Goal: Task Accomplishment & Management: Complete application form

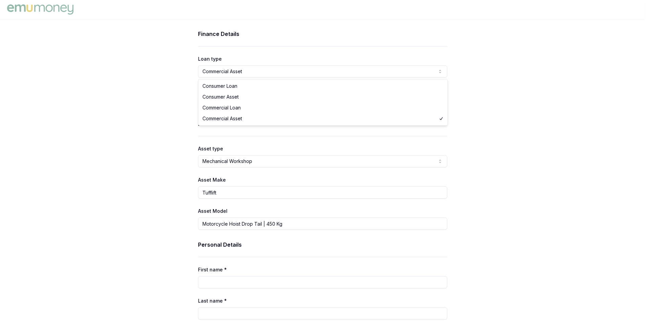
click at [254, 73] on html "Finance Details Loan type Commercial Asset Consumer Loan Consumer Asset Commerc…" at bounding box center [325, 164] width 650 height 328
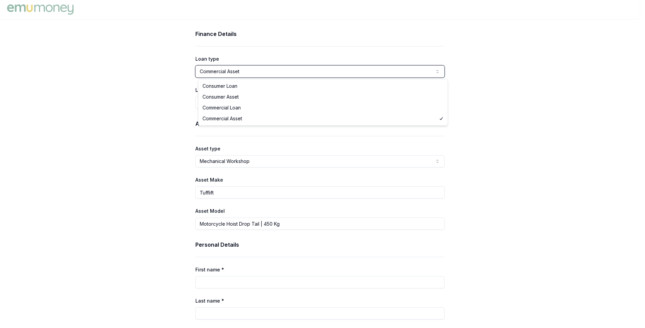
click at [160, 74] on html "Finance Details Loan type Commercial Asset Consumer Loan Consumer Asset Commerc…" at bounding box center [322, 164] width 645 height 328
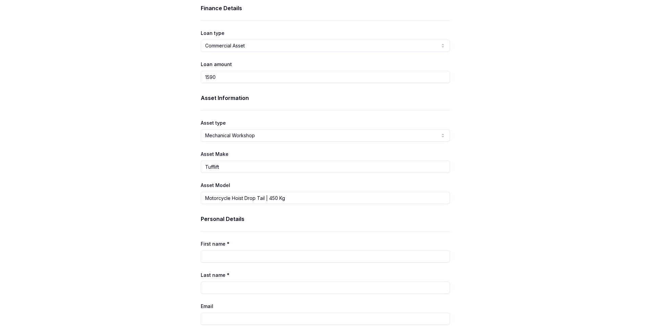
scroll to position [81, 0]
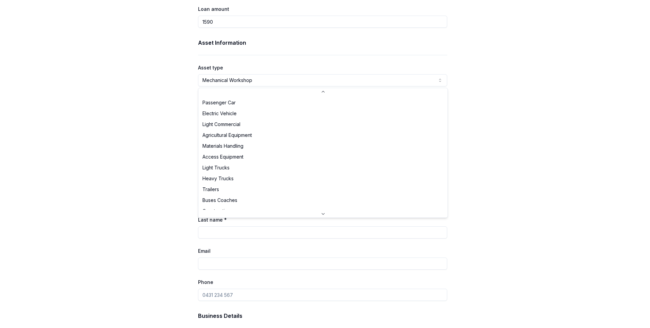
click at [247, 77] on html "Finance Details Loan type Commercial Asset Consumer Loan Consumer Asset Commerc…" at bounding box center [325, 83] width 650 height 328
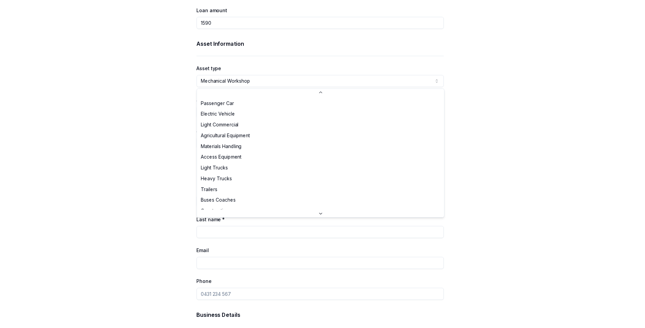
scroll to position [158, 0]
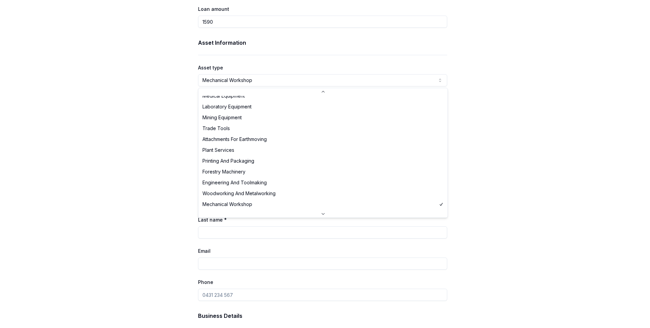
select select "ENGINEERING_AND_TOOLMAKING"
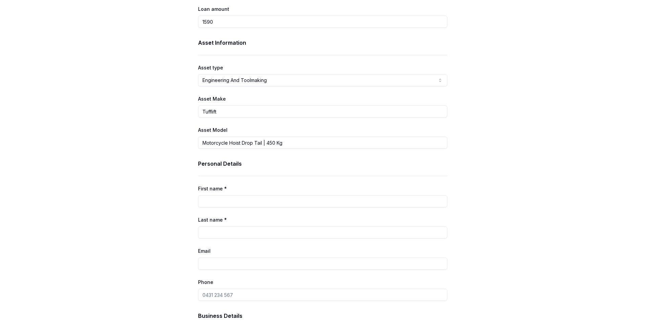
click at [172, 120] on div "Finance Details Loan type Commercial Asset Consumer Loan Consumer Asset Commerc…" at bounding box center [322, 268] width 645 height 638
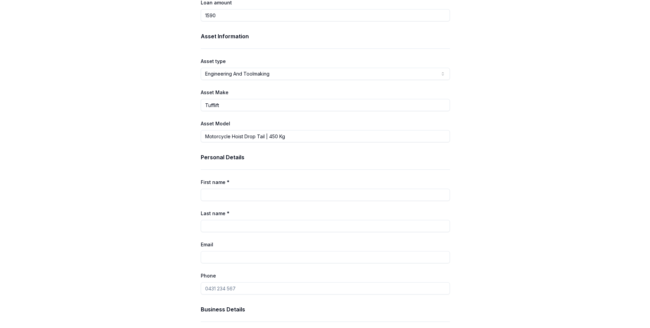
scroll to position [94, 0]
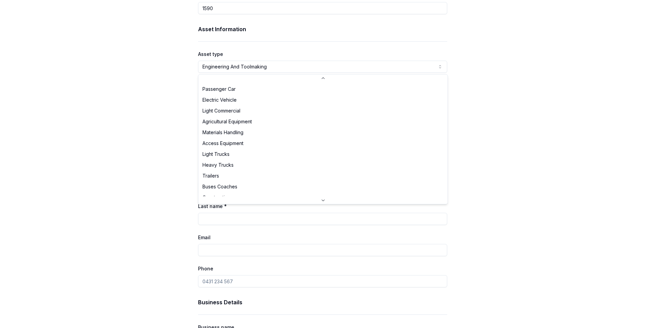
click at [260, 67] on html "Finance Details Loan type Commercial Asset Consumer Loan Consumer Asset Commerc…" at bounding box center [325, 70] width 650 height 328
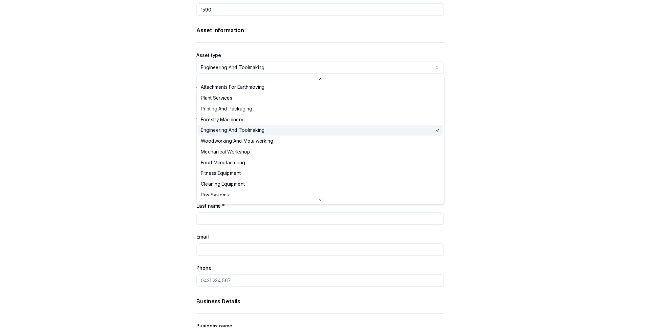
scroll to position [203, 0]
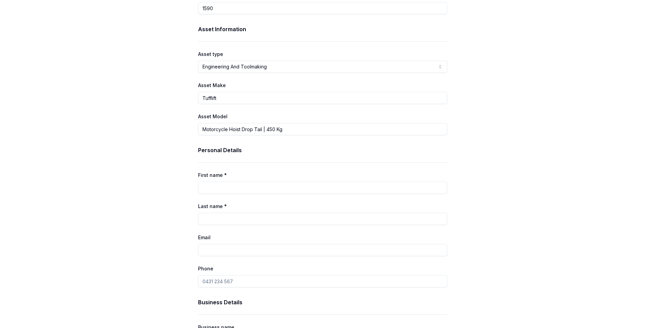
click at [177, 98] on div "Finance Details Loan type Commercial Asset Consumer Loan Consumer Asset Commerc…" at bounding box center [322, 254] width 645 height 638
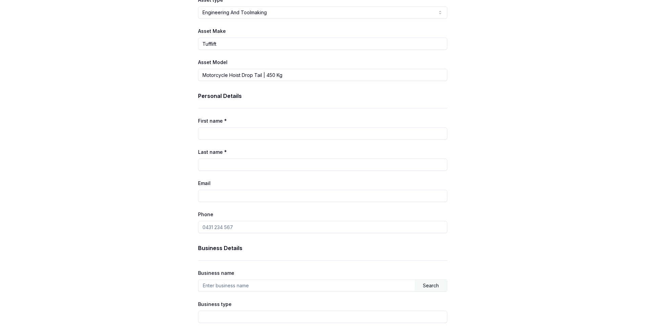
scroll to position [170, 0]
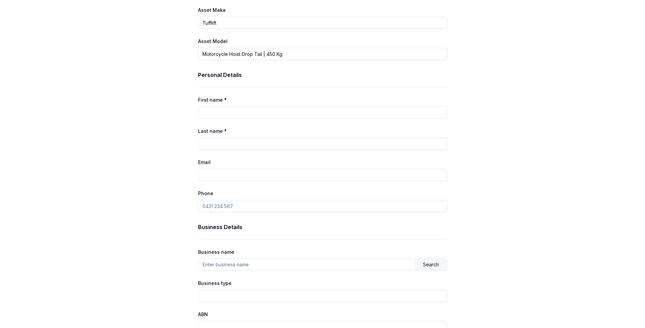
click at [248, 117] on input "First name *" at bounding box center [322, 112] width 249 height 12
type input "Tim"
type input "Regard"
type input "hello@smallbatchparts.com"
type input "0431 643 787"
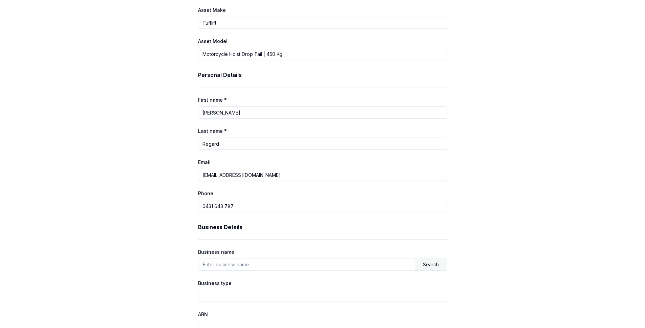
type input "Small Batch Parts MFG."
click at [156, 131] on div "Finance Details Loan type Commercial Asset Consumer Loan Consumer Asset Commerc…" at bounding box center [322, 179] width 645 height 638
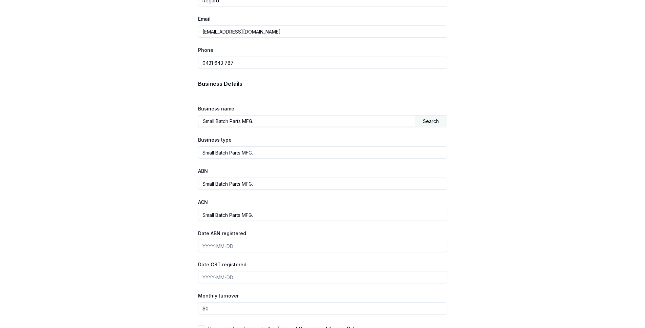
scroll to position [313, 0]
click at [263, 154] on input "Small Batch Parts MFG." at bounding box center [322, 152] width 249 height 12
type input "Manufacturing"
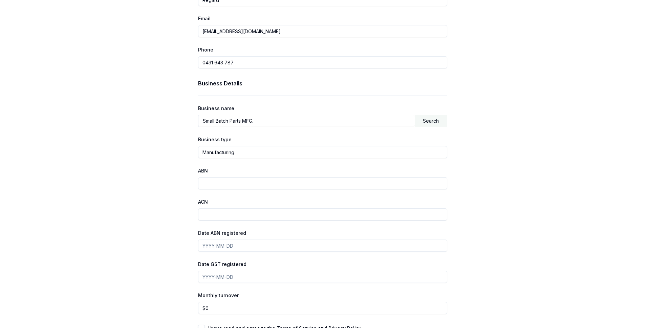
paste input "55 795 653 504"
type input "55 795 653 504"
click at [180, 198] on div "Finance Details Loan type Commercial Asset Consumer Loan Consumer Asset Commerc…" at bounding box center [322, 36] width 645 height 638
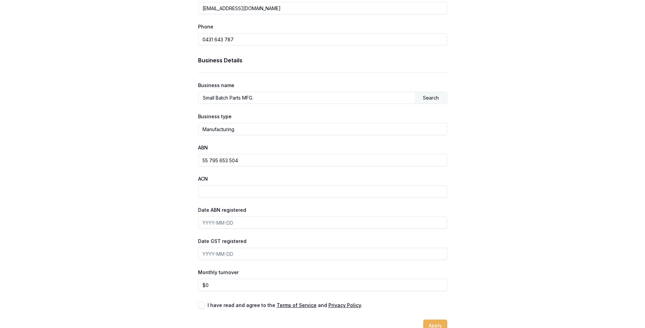
scroll to position [351, 0]
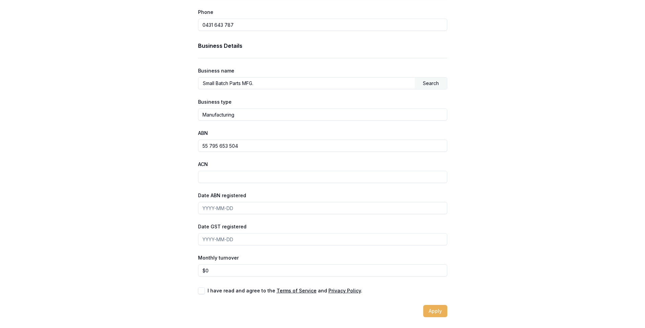
click at [253, 216] on div "Business Details Business name Small Batch Parts MFG. Search Business type Manu…" at bounding box center [322, 159] width 249 height 234
click at [254, 210] on input "Date ABN registered" at bounding box center [322, 208] width 249 height 12
click at [204, 291] on button "button" at bounding box center [201, 290] width 7 height 7
checkbox input "true"
click at [234, 274] on input "0" at bounding box center [322, 270] width 249 height 12
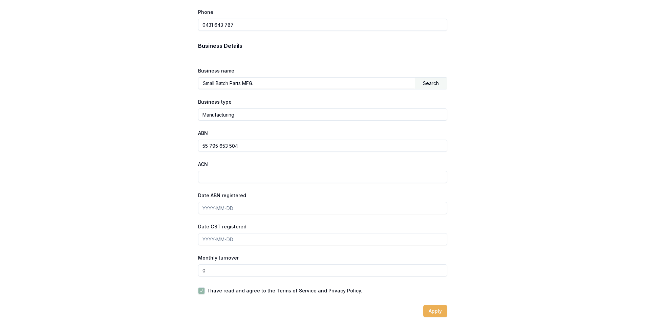
click at [234, 274] on input "0" at bounding box center [322, 270] width 249 height 12
click at [225, 267] on input "4500" at bounding box center [322, 270] width 249 height 12
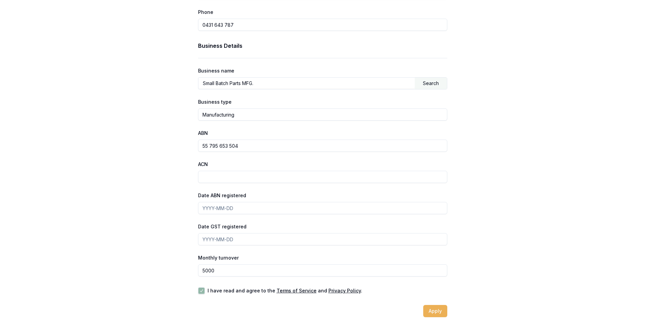
type input "$5,000"
click at [256, 209] on input "Date ABN registered" at bounding box center [322, 208] width 249 height 12
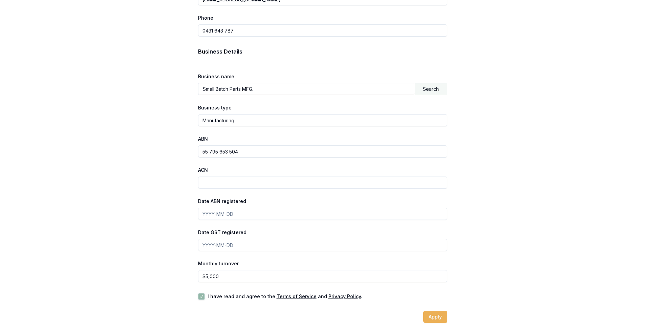
scroll to position [343, 0]
type input "2020-08-21"
click at [191, 227] on div "Finance Details Loan type Commercial Asset Consumer Loan Consumer Asset Commerc…" at bounding box center [322, 5] width 271 height 638
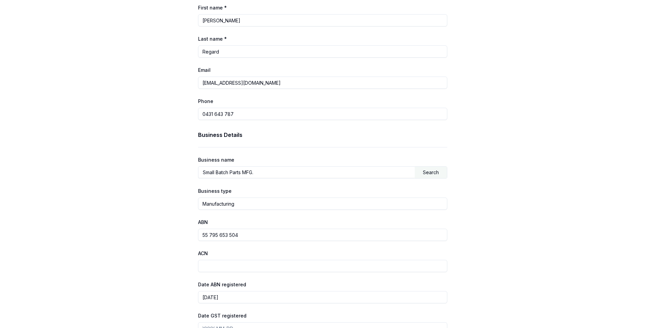
scroll to position [351, 0]
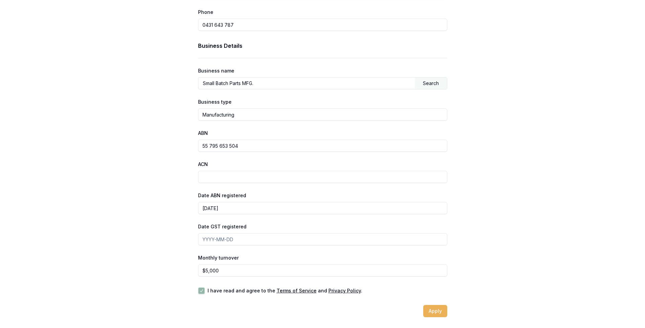
click at [291, 291] on u "Terms of Service" at bounding box center [296, 290] width 40 height 6
click at [434, 307] on button "Apply" at bounding box center [435, 311] width 24 height 12
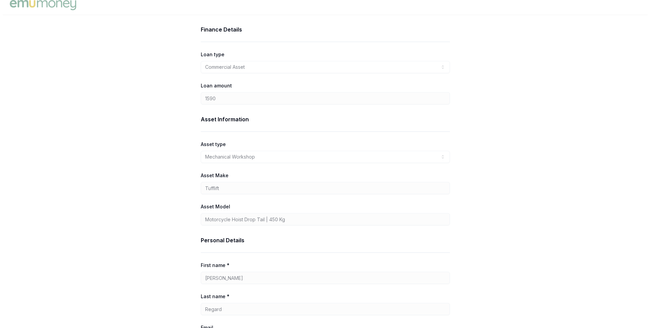
scroll to position [0, 0]
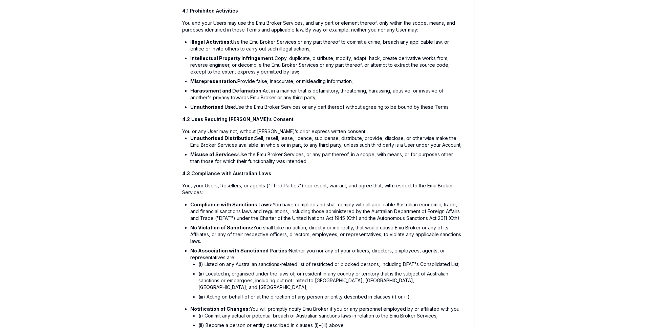
scroll to position [1628, 0]
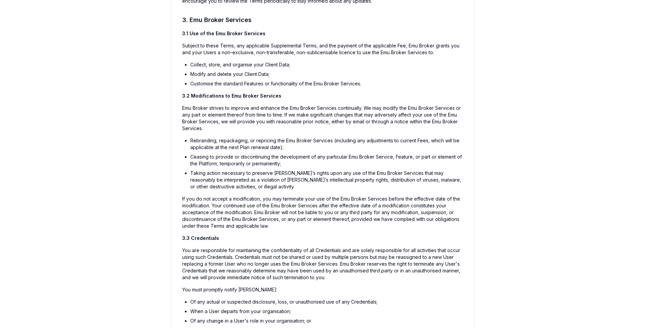
scroll to position [0, 0]
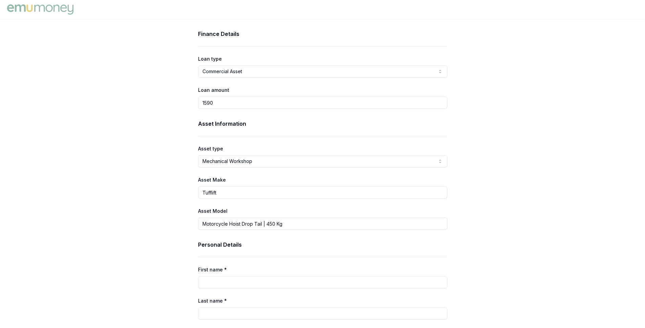
click at [50, 7] on img at bounding box center [40, 10] width 70 height 14
